Goal: Task Accomplishment & Management: Use online tool/utility

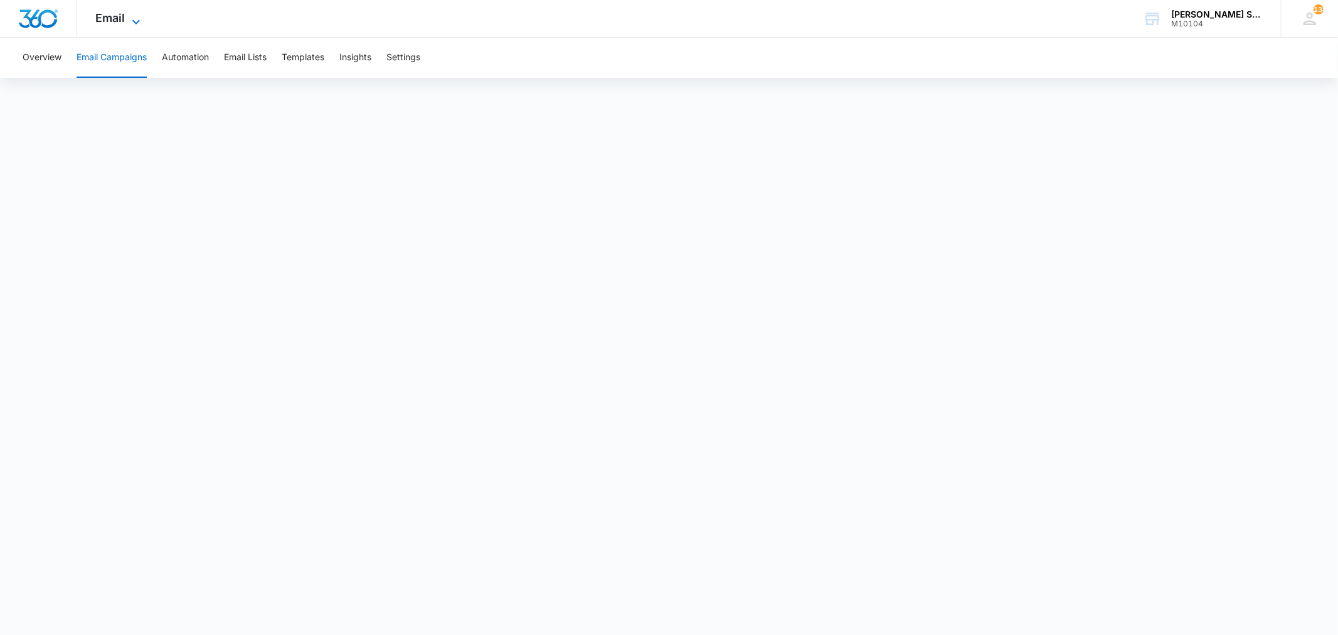
click at [132, 20] on icon at bounding box center [136, 21] width 15 height 15
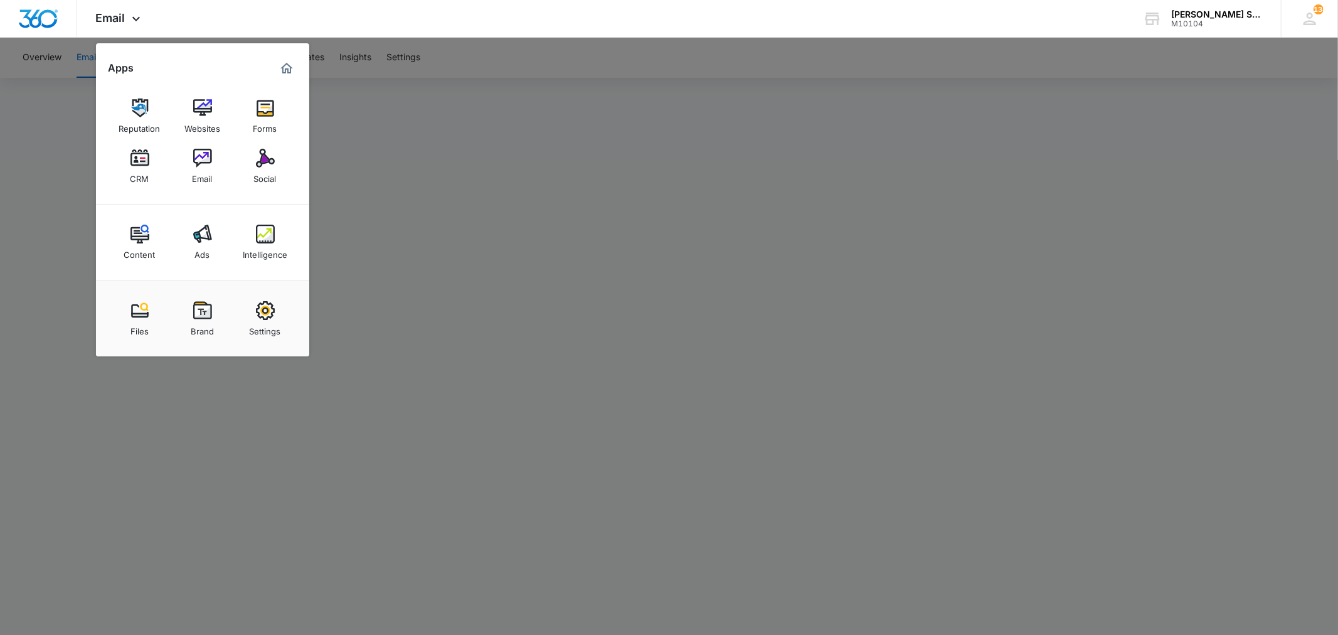
click at [140, 158] on img at bounding box center [139, 158] width 19 height 19
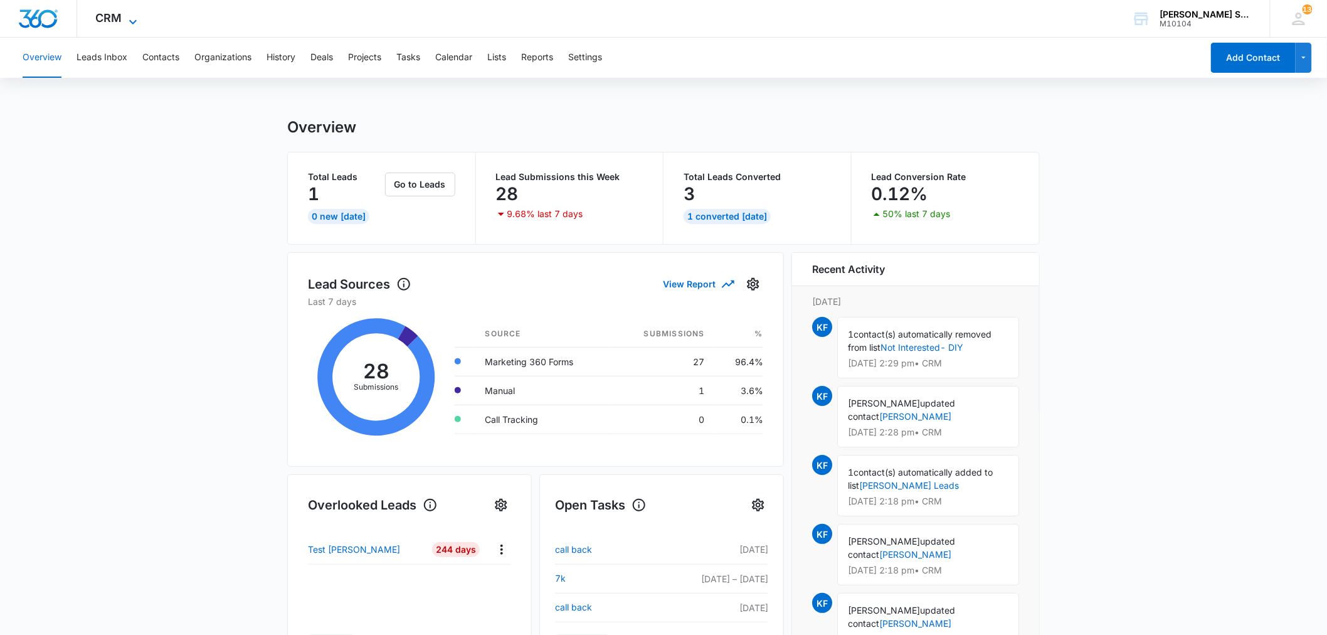
click at [130, 16] on icon at bounding box center [132, 21] width 15 height 15
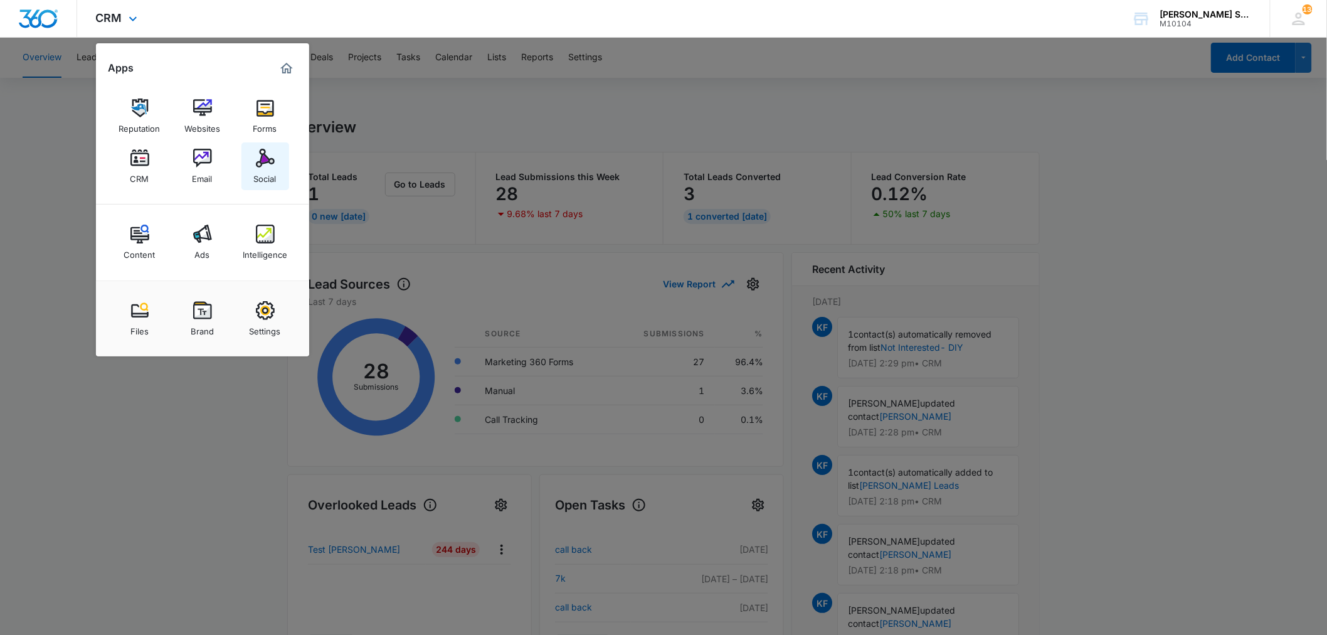
click at [267, 161] on img at bounding box center [265, 158] width 19 height 19
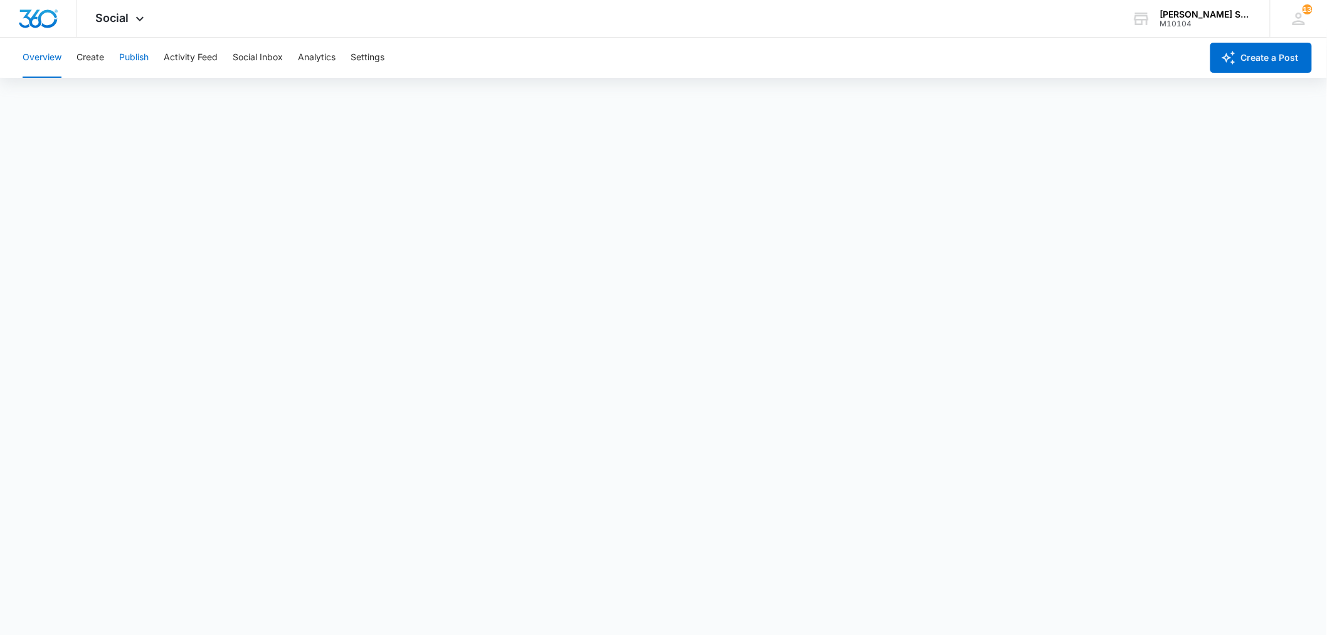
click at [139, 53] on button "Publish" at bounding box center [133, 58] width 29 height 40
